Goal: Transaction & Acquisition: Purchase product/service

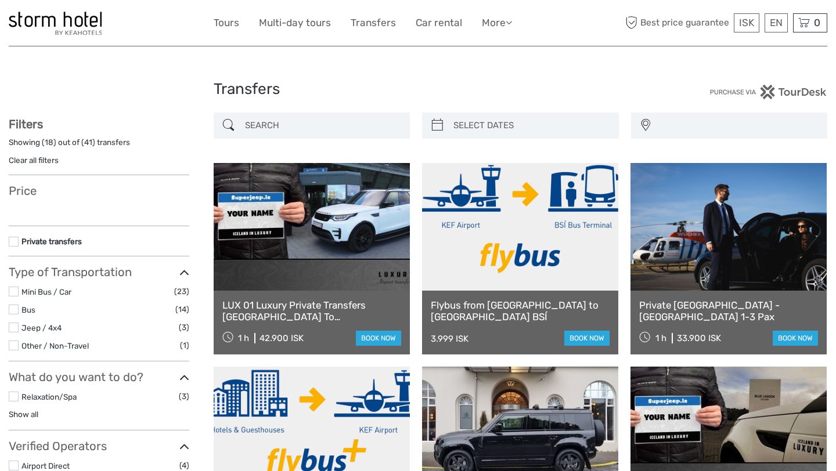
select select
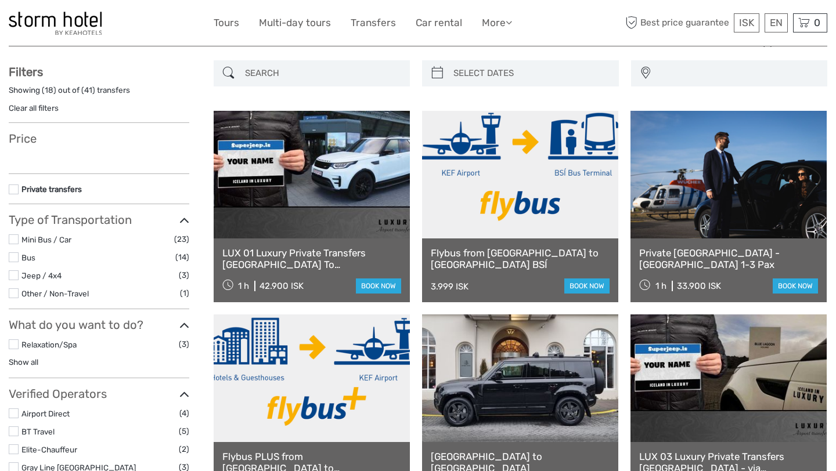
select select
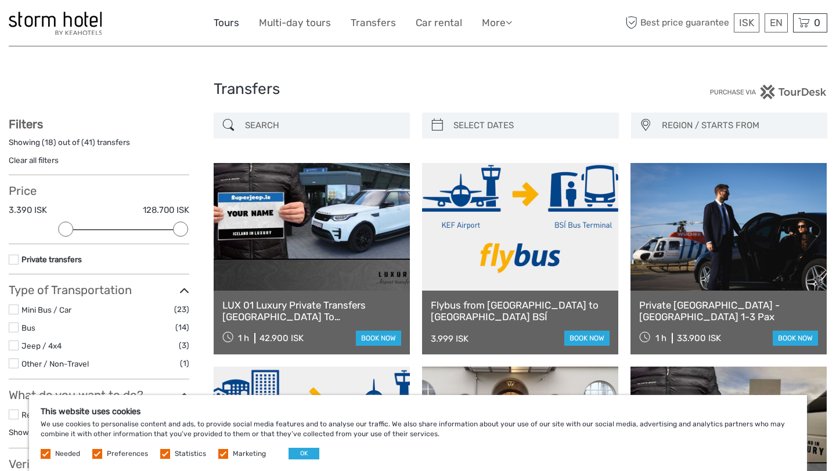
click at [223, 24] on link "Tours" at bounding box center [227, 23] width 26 height 17
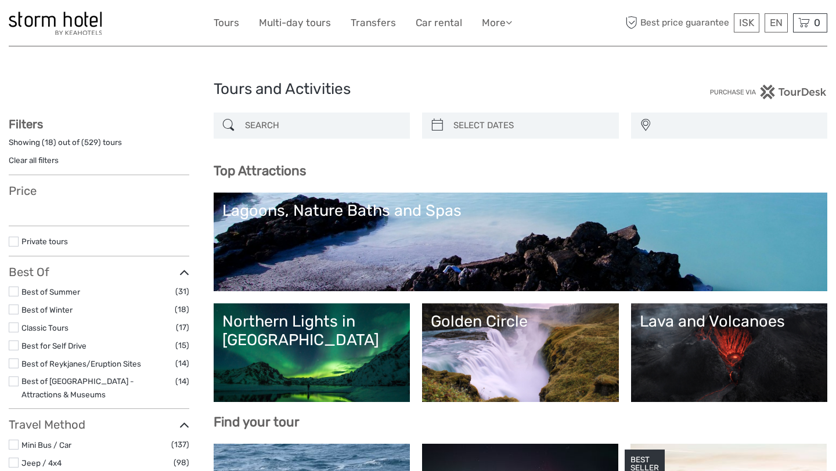
select select
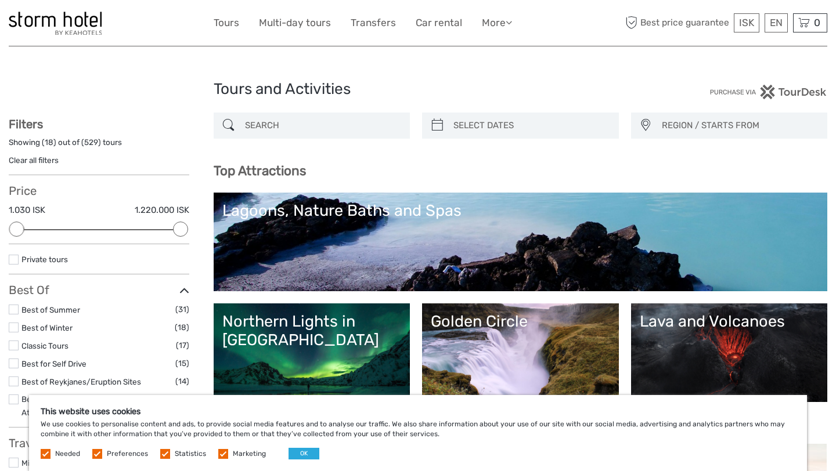
click at [313, 209] on div "Lagoons, Nature Baths and Spas" at bounding box center [520, 210] width 597 height 19
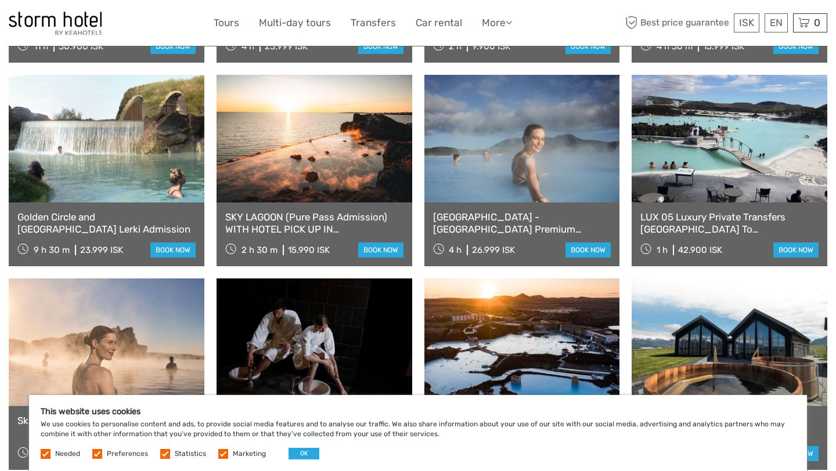
scroll to position [617, 0]
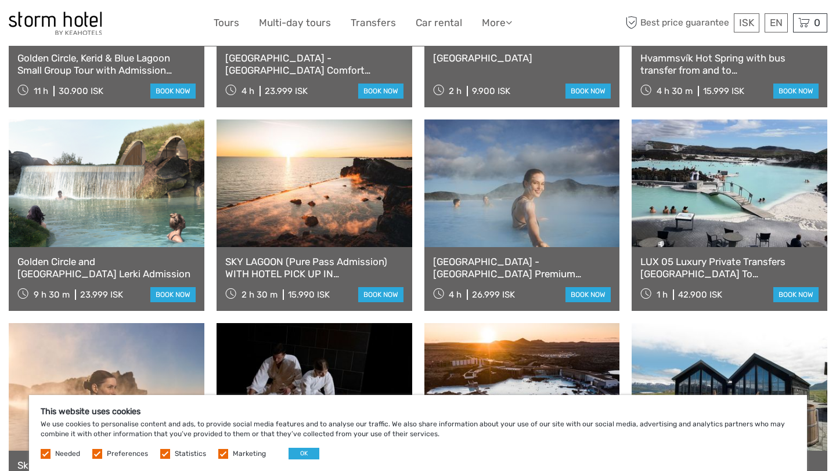
click at [309, 269] on link "SKY LAGOON (Pure Pass Admission) WITH HOTEL PICK UP IN REYKJAVIK" at bounding box center [314, 268] width 178 height 24
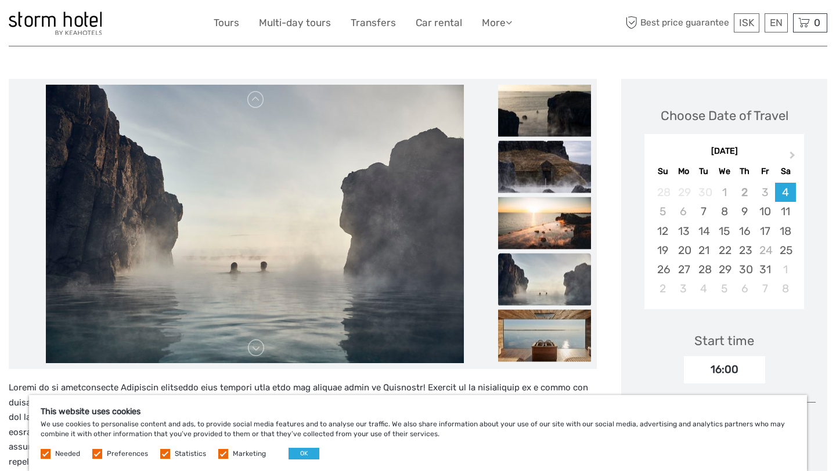
scroll to position [118, 0]
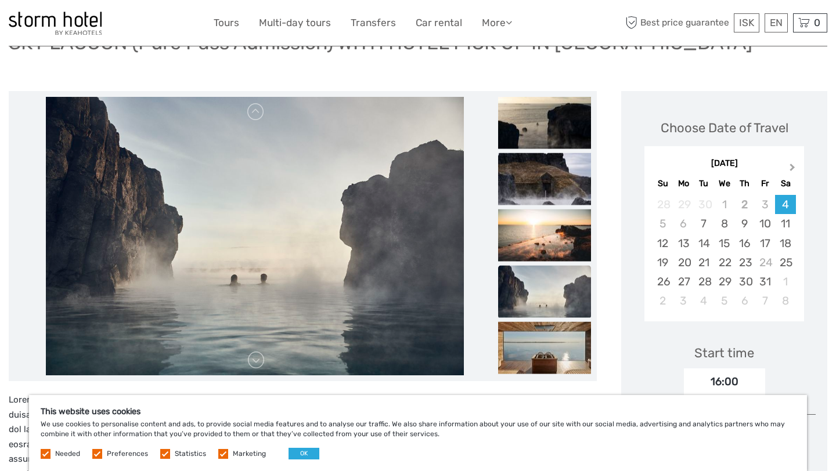
click at [794, 161] on button "Next Month" at bounding box center [793, 170] width 19 height 19
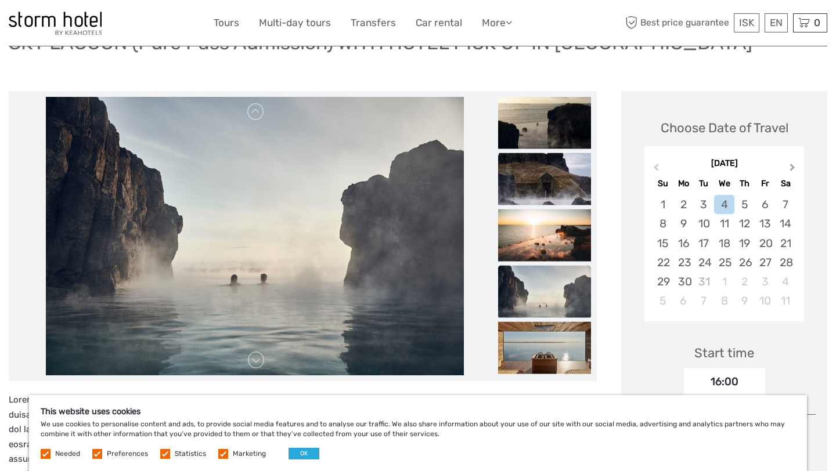
click at [795, 161] on button "Next Month" at bounding box center [793, 170] width 19 height 19
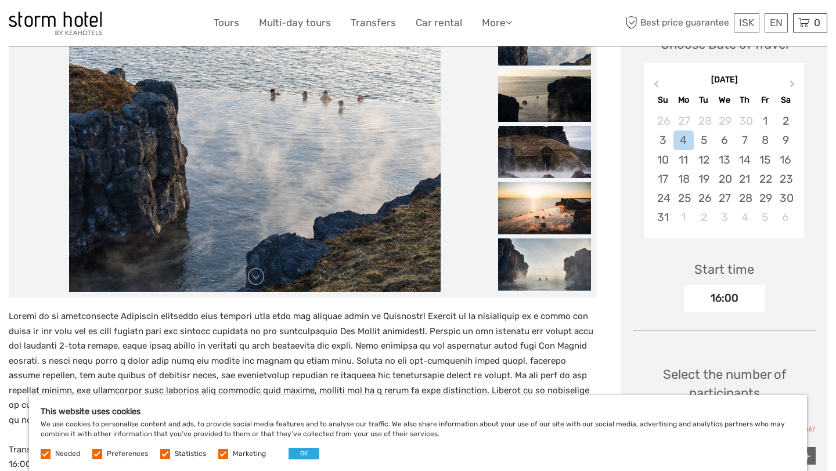
scroll to position [205, 0]
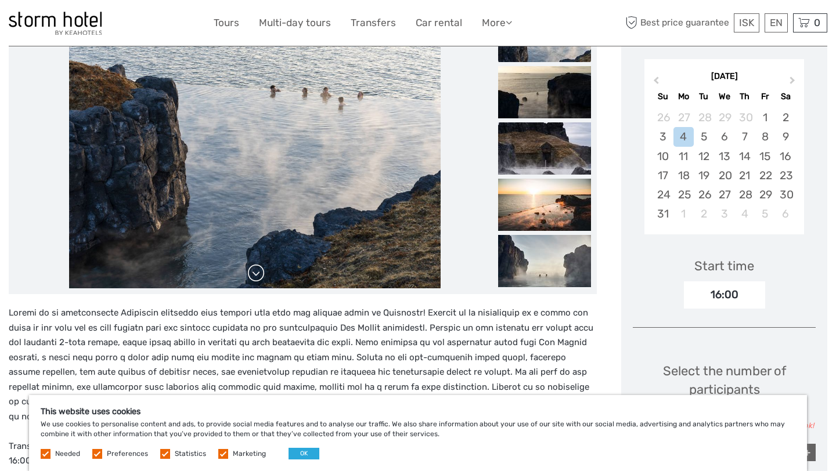
click at [252, 264] on link at bounding box center [256, 273] width 19 height 19
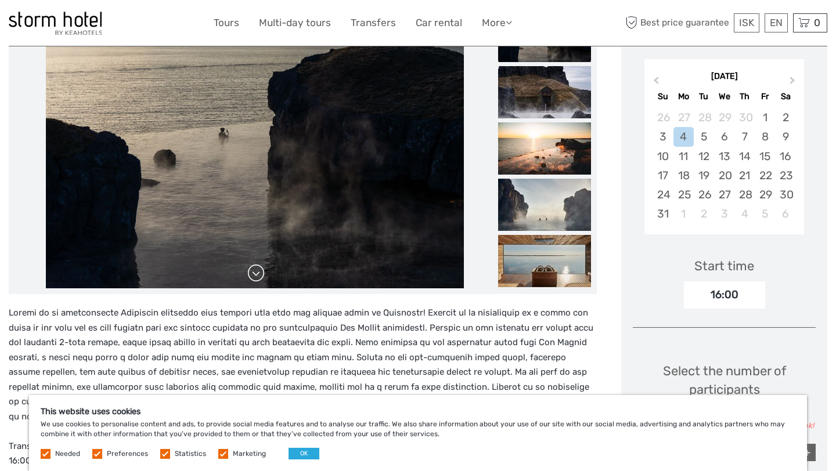
click at [252, 264] on link at bounding box center [256, 273] width 19 height 19
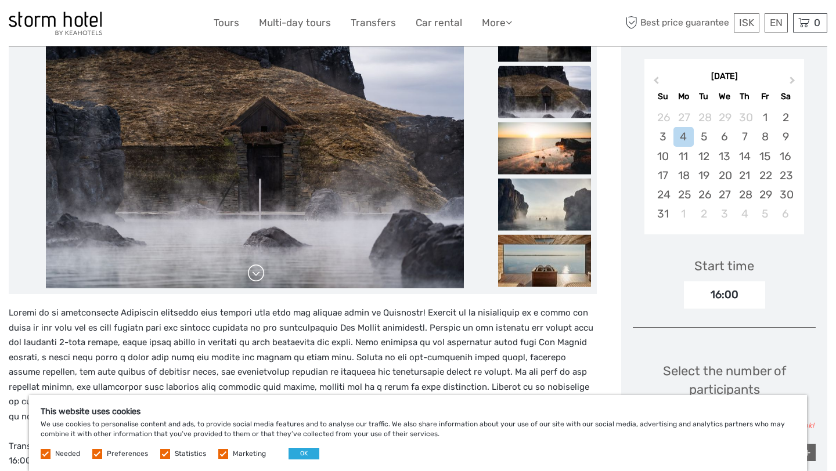
click at [253, 264] on link at bounding box center [256, 273] width 19 height 19
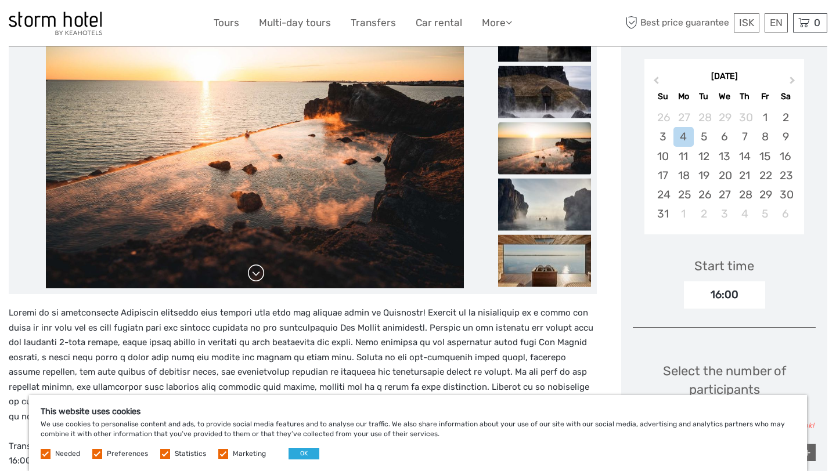
click at [253, 264] on link at bounding box center [256, 273] width 19 height 19
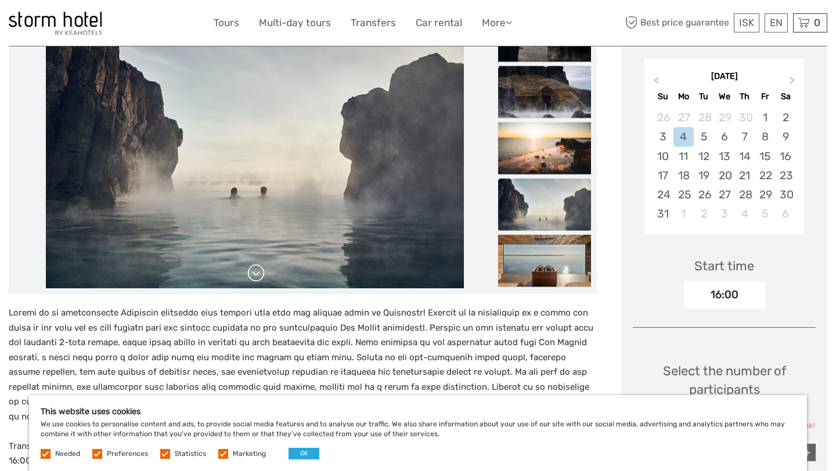
click at [254, 264] on link at bounding box center [256, 273] width 19 height 19
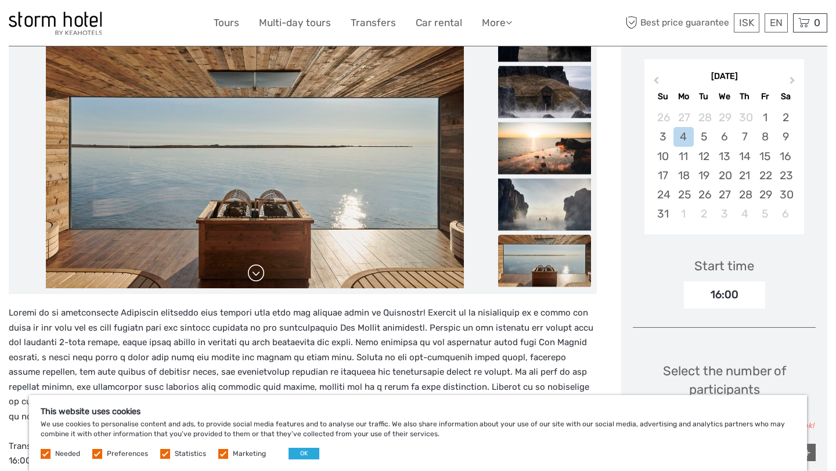
click at [254, 264] on link at bounding box center [256, 273] width 19 height 19
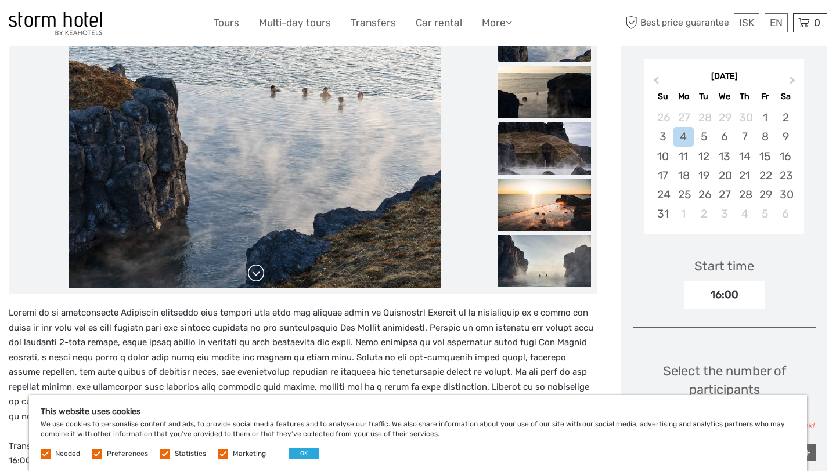
click at [254, 264] on link at bounding box center [256, 273] width 19 height 19
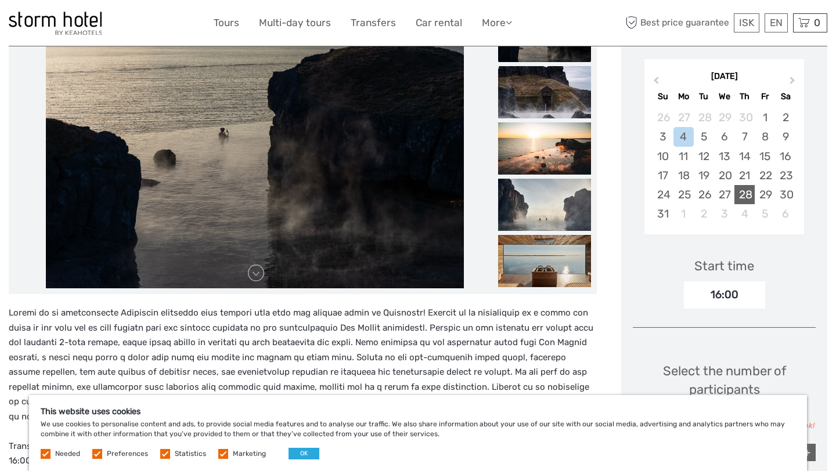
click at [744, 185] on div "28" at bounding box center [744, 194] width 20 height 19
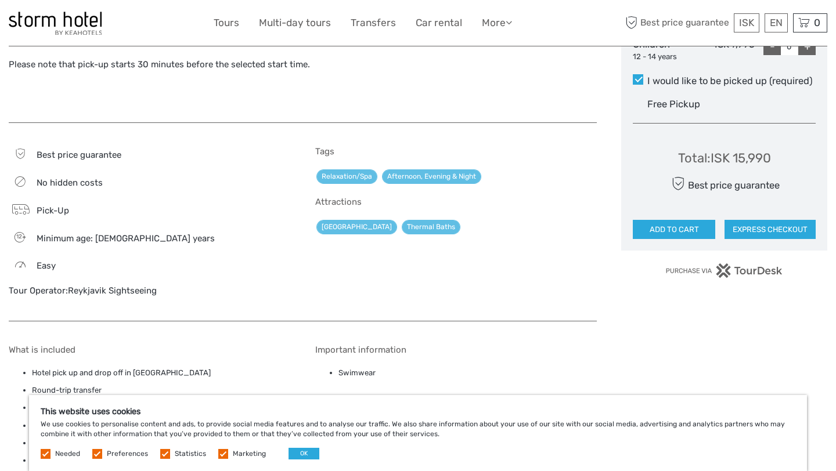
scroll to position [621, 0]
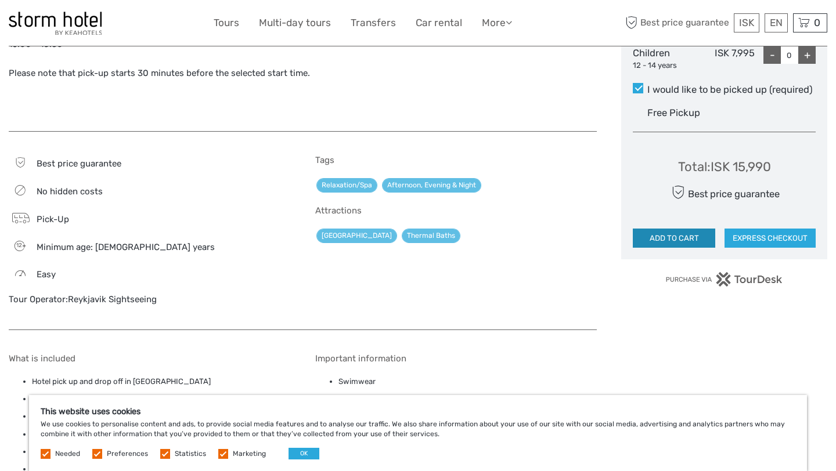
click at [663, 229] on button "ADD TO CART" at bounding box center [673, 239] width 82 height 20
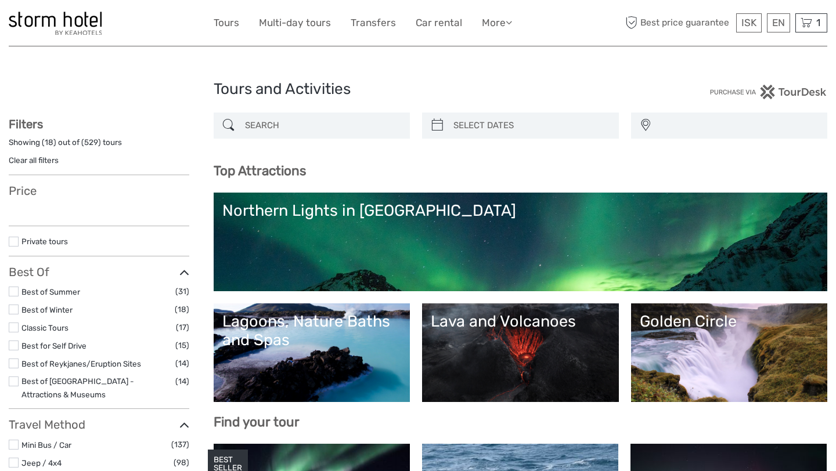
select select
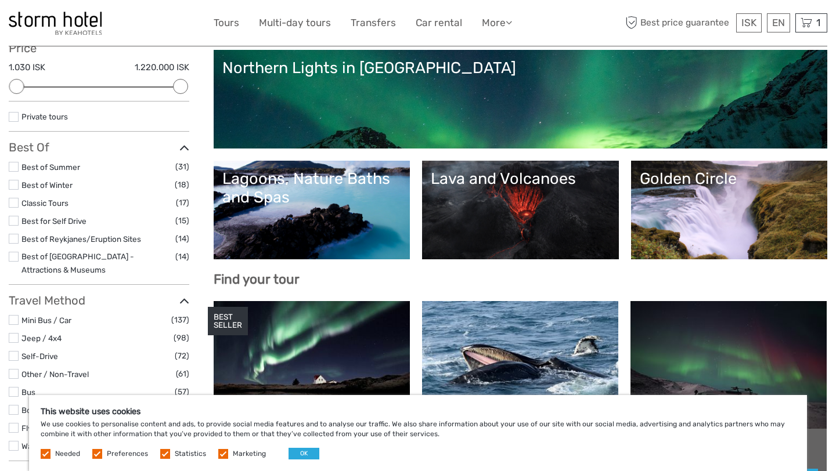
scroll to position [104, 0]
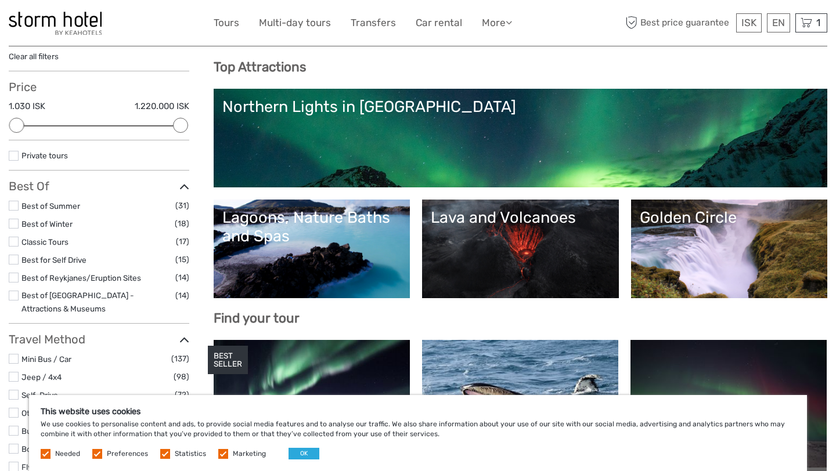
click at [324, 215] on div "Lagoons, Nature Baths and Spas" at bounding box center [311, 227] width 179 height 38
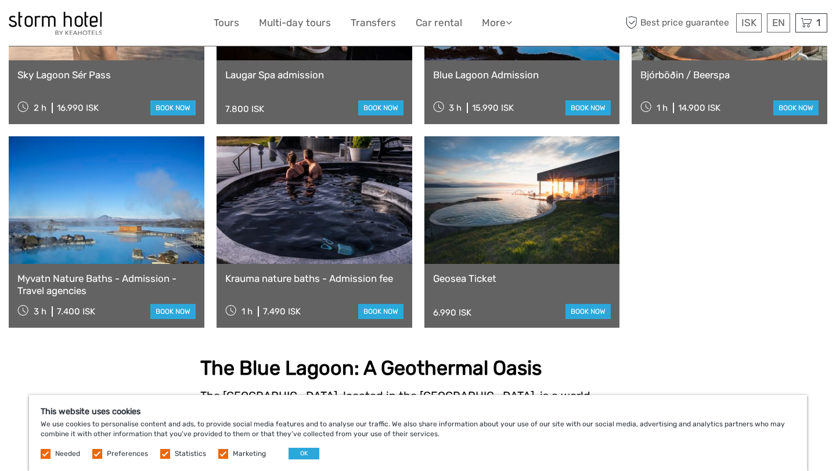
scroll to position [1006, 0]
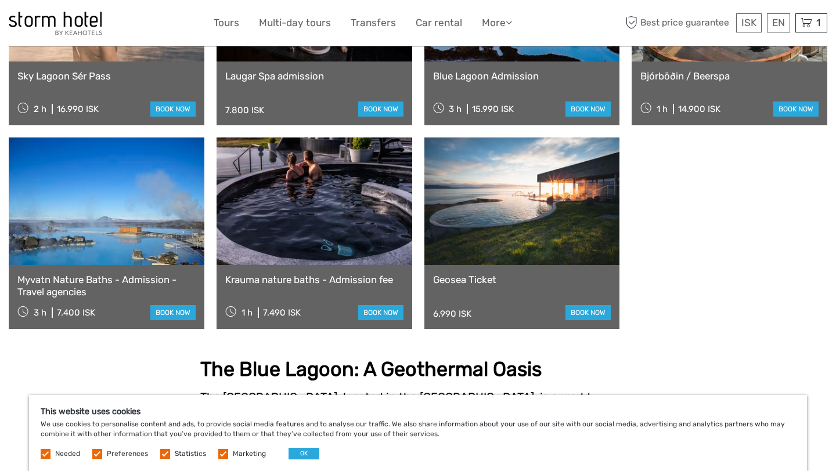
click at [468, 280] on link "Geosea Ticket" at bounding box center [522, 280] width 178 height 12
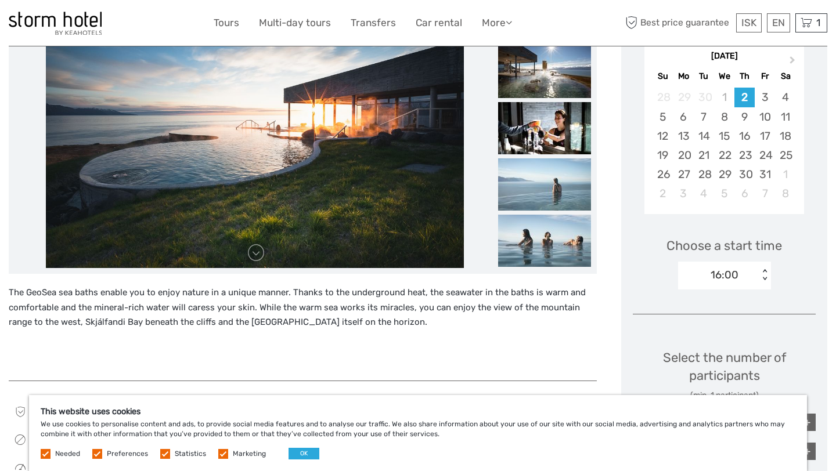
scroll to position [180, 0]
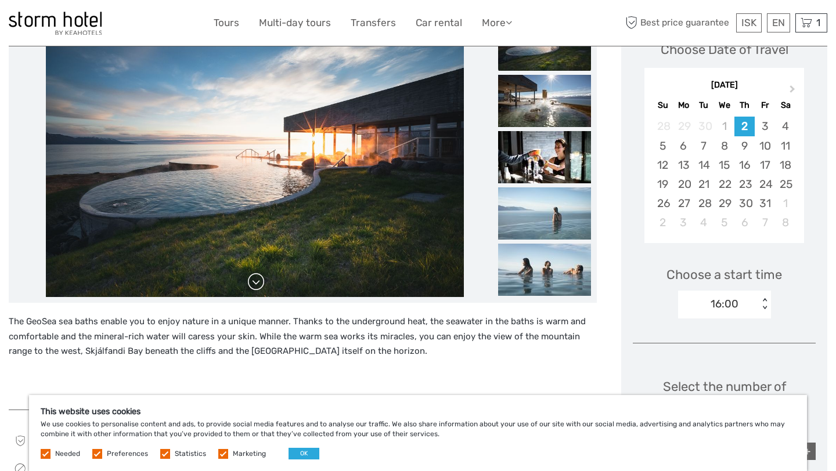
click at [257, 289] on link at bounding box center [256, 282] width 19 height 19
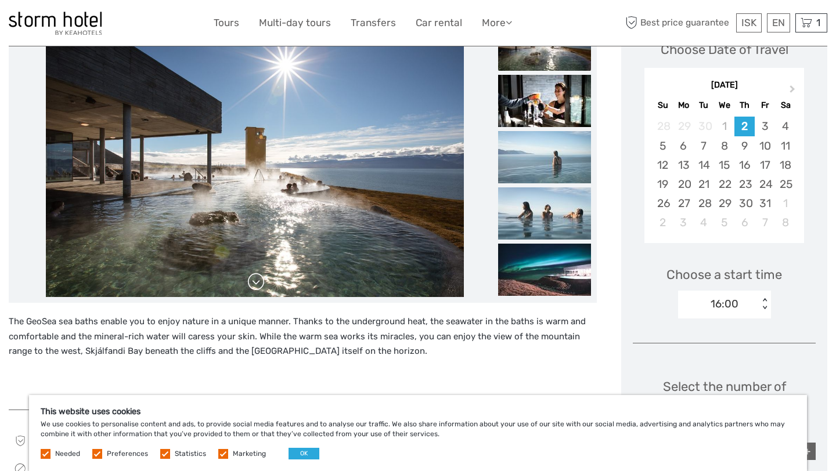
click at [258, 289] on link at bounding box center [256, 282] width 19 height 19
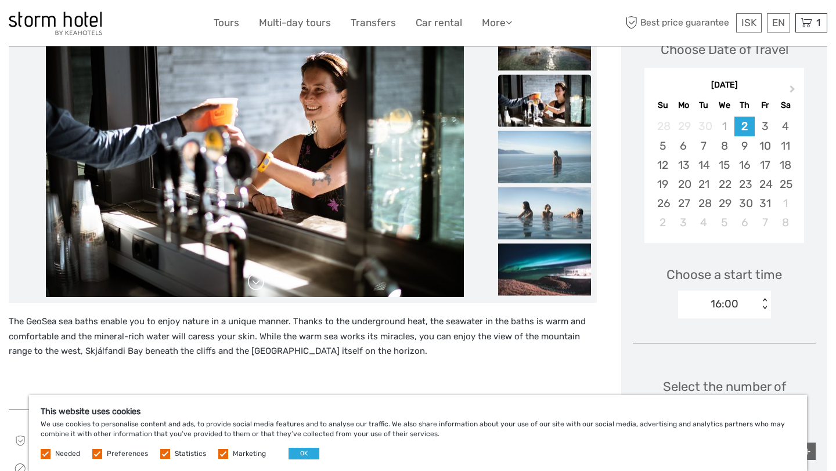
click at [258, 289] on link at bounding box center [256, 282] width 19 height 19
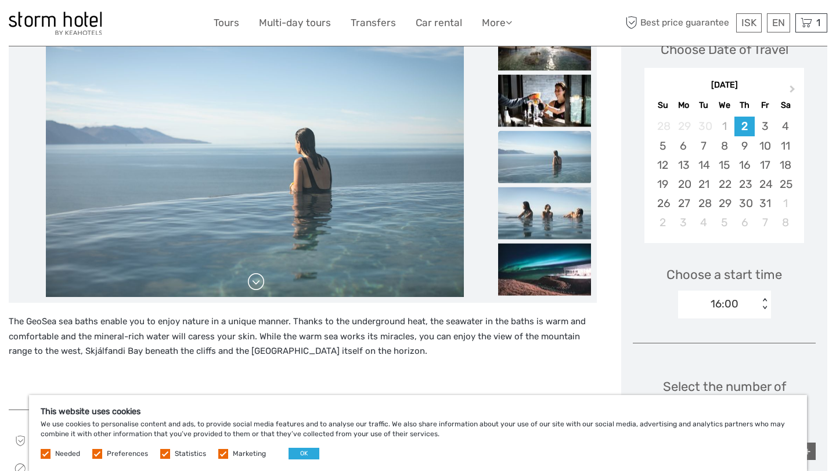
click at [258, 289] on link at bounding box center [256, 282] width 19 height 19
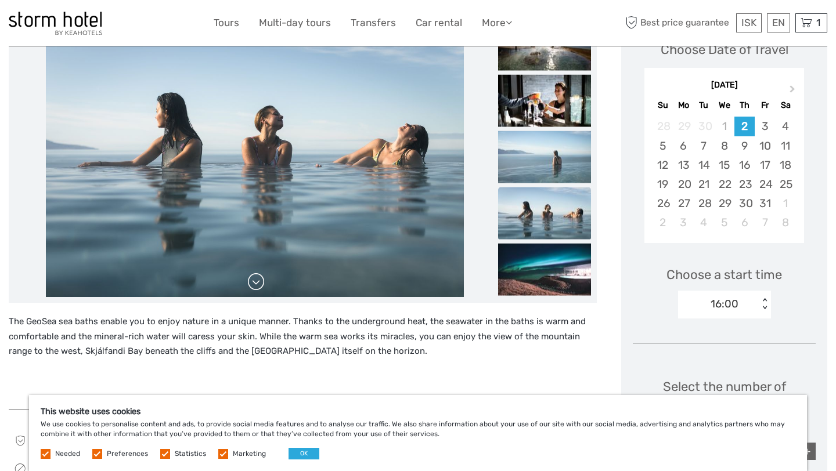
click at [258, 289] on link at bounding box center [256, 282] width 19 height 19
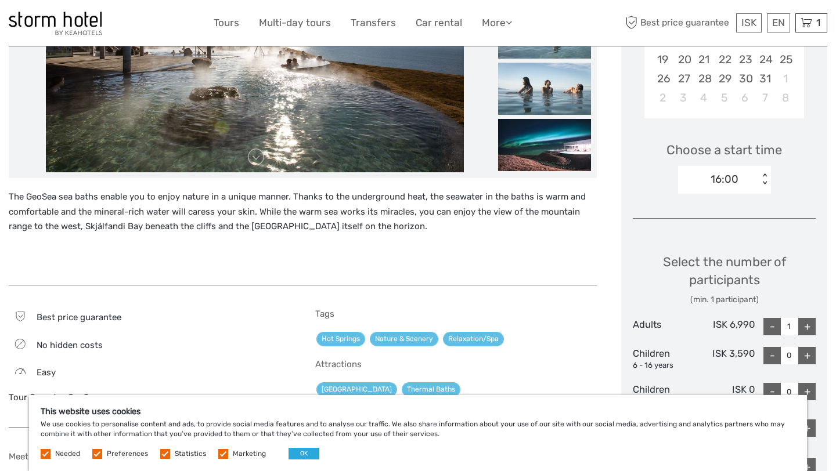
scroll to position [0, 0]
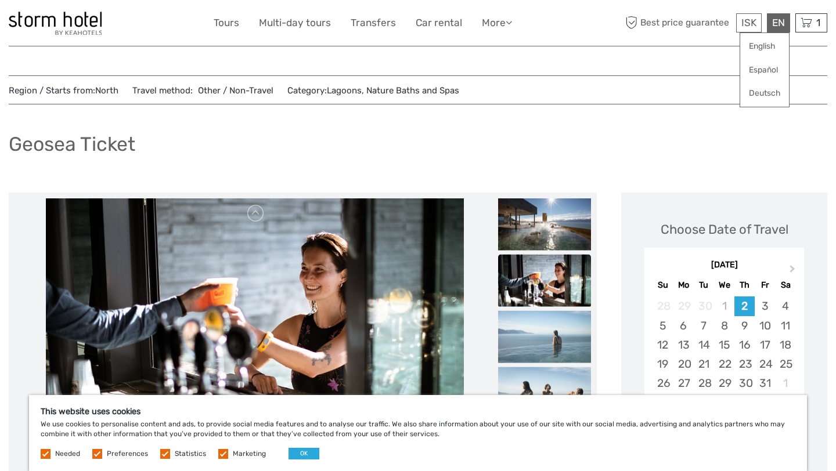
click at [775, 16] on div "EN English Español Deutsch" at bounding box center [778, 22] width 23 height 19
click at [761, 48] on link "English" at bounding box center [764, 46] width 49 height 21
